Goal: Find specific page/section: Find specific page/section

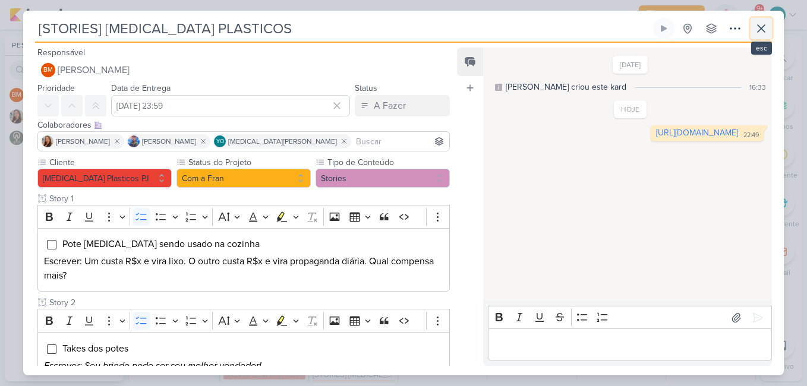
click at [757, 29] on icon at bounding box center [761, 28] width 14 height 14
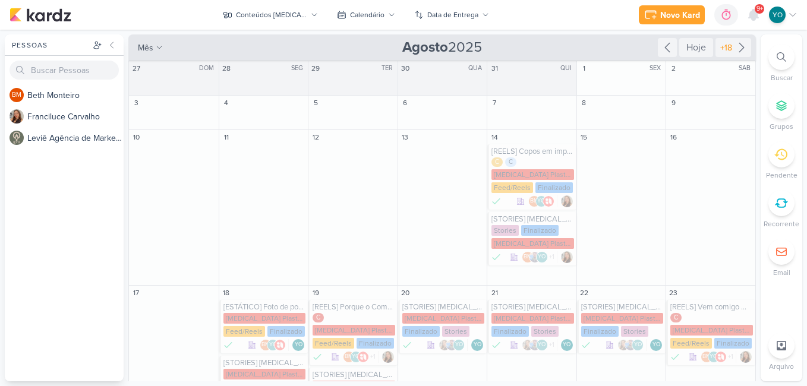
scroll to position [315, 0]
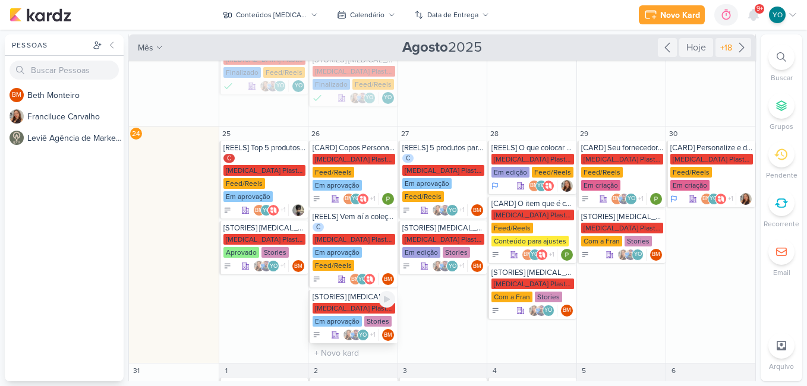
click at [347, 303] on div "[MEDICAL_DATA] Plasticos PJ" at bounding box center [354, 308] width 83 height 11
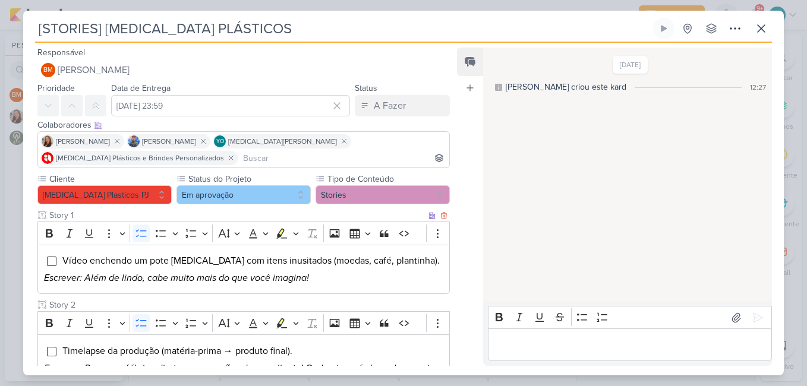
drag, startPoint x: 345, startPoint y: 257, endPoint x: 807, endPoint y: 131, distance: 478.6
click at [372, 260] on span "Vídeo enchendo um pote [MEDICAL_DATA] com itens inusitados (moedas, café, plant…" at bounding box center [250, 261] width 377 height 12
click at [376, 281] on p "Escrever: Além de lindo, cabe muito mais do que você imagina!" at bounding box center [243, 278] width 399 height 14
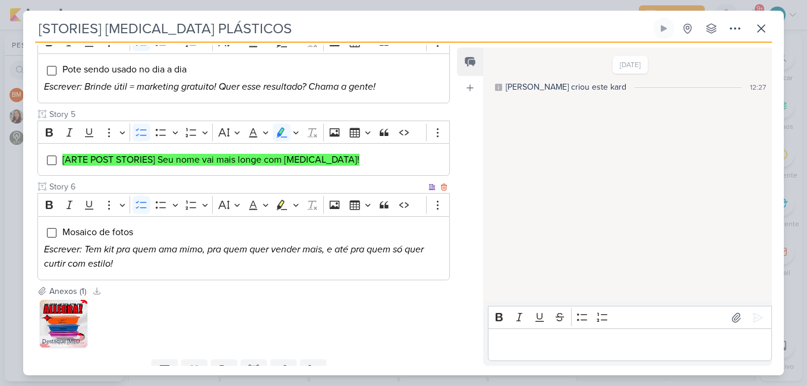
scroll to position [525, 0]
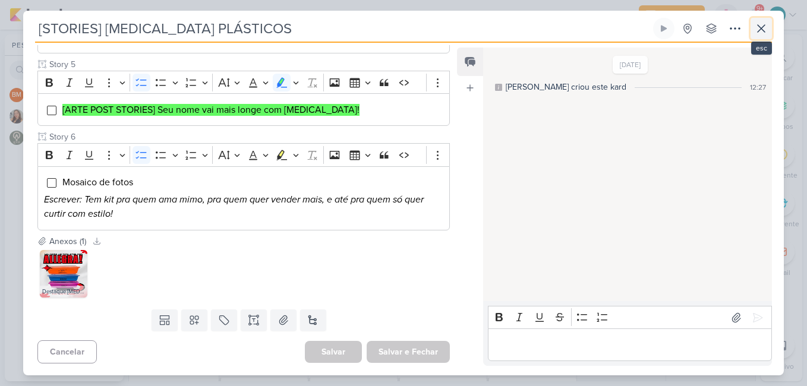
click at [761, 27] on icon at bounding box center [761, 28] width 7 height 7
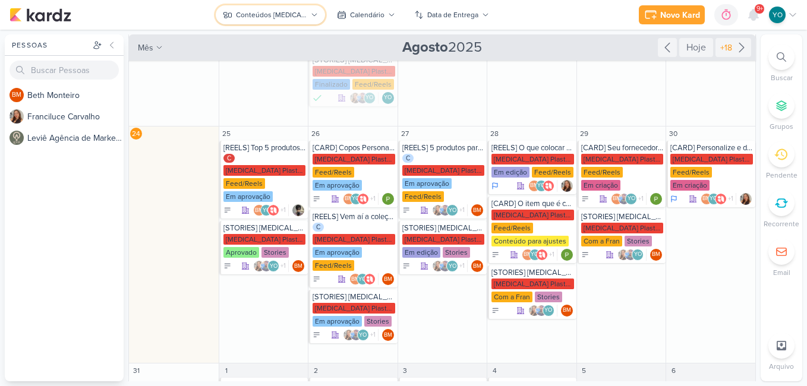
click at [270, 17] on div "Conteúdos [MEDICAL_DATA] Plásticos" at bounding box center [271, 15] width 71 height 11
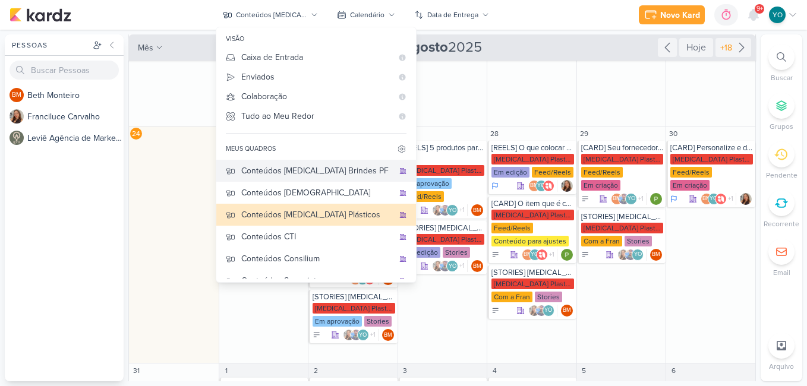
click at [275, 174] on div "Conteúdos [MEDICAL_DATA] Brindes PF" at bounding box center [317, 171] width 152 height 12
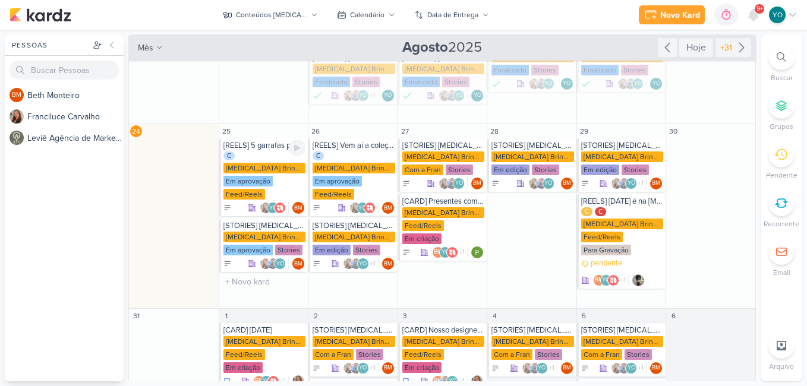
scroll to position [301, 0]
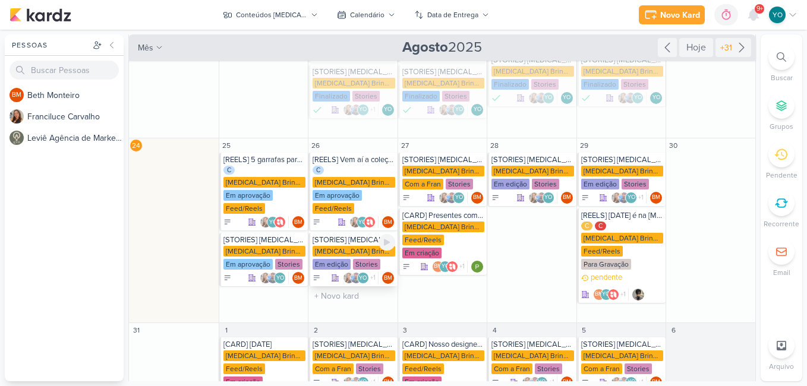
click at [332, 259] on div "Em edição" at bounding box center [332, 264] width 38 height 11
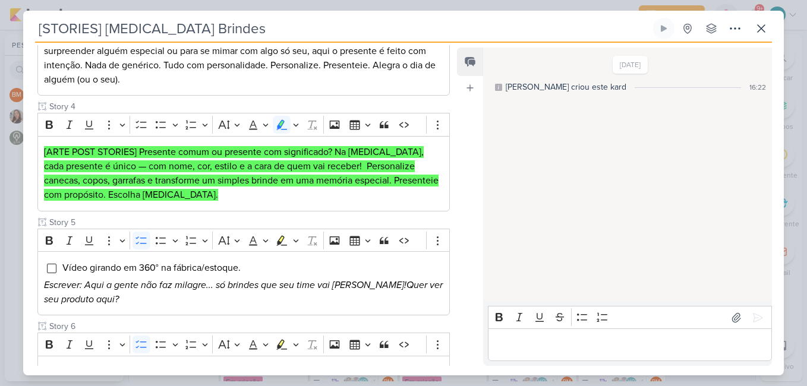
scroll to position [594, 0]
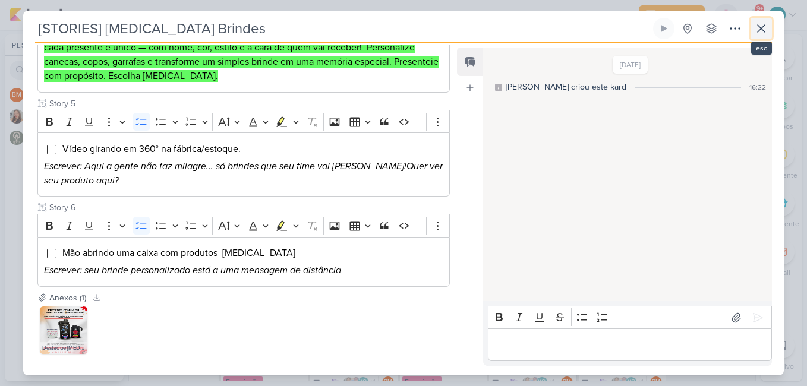
click at [755, 34] on icon at bounding box center [761, 28] width 14 height 14
